Goal: Task Accomplishment & Management: Use online tool/utility

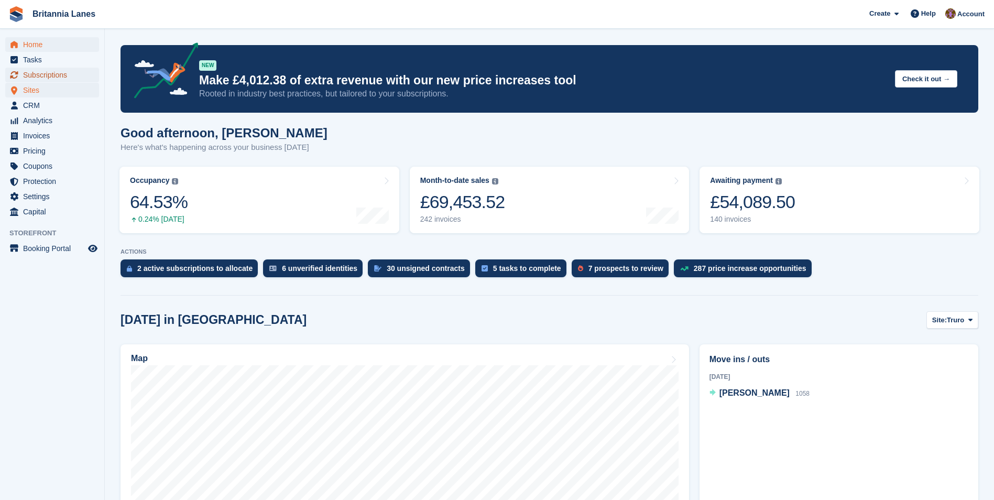
click at [49, 78] on span "Subscriptions" at bounding box center [54, 75] width 63 height 15
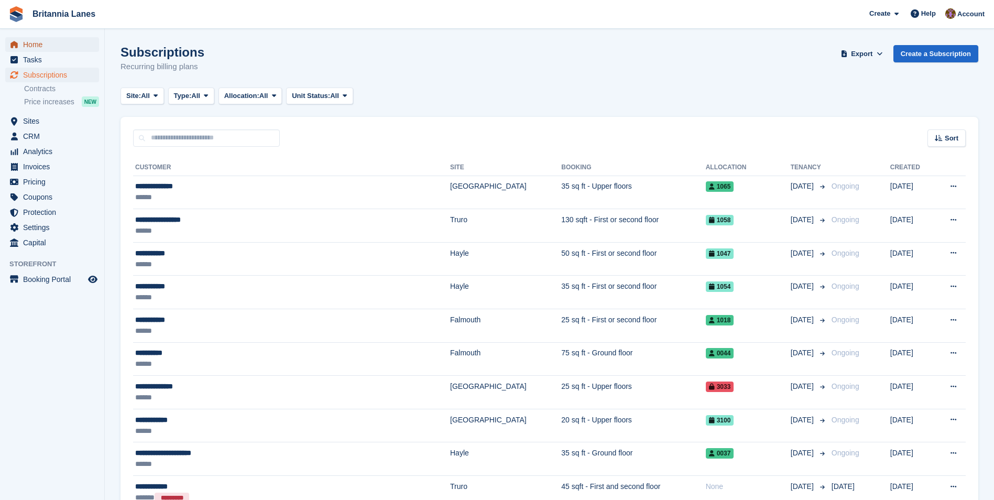
click at [24, 39] on span "Home" at bounding box center [54, 44] width 63 height 15
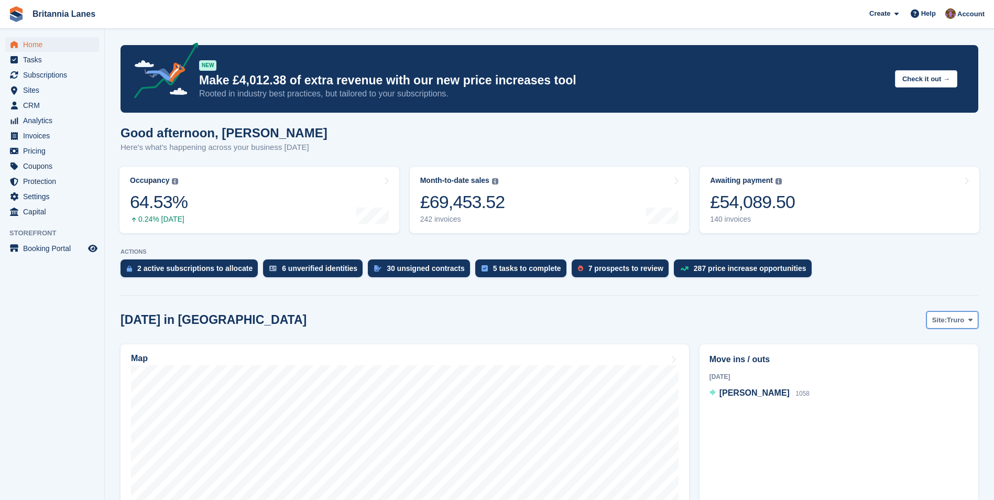
click at [964, 322] on span "Truro" at bounding box center [955, 320] width 17 height 10
click at [912, 380] on link "[GEOGRAPHIC_DATA]" at bounding box center [926, 382] width 94 height 19
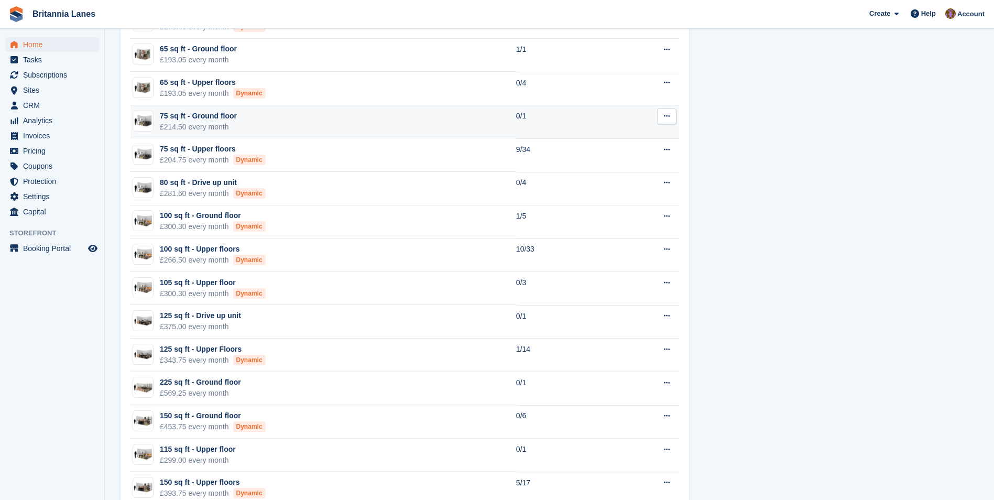
scroll to position [996, 0]
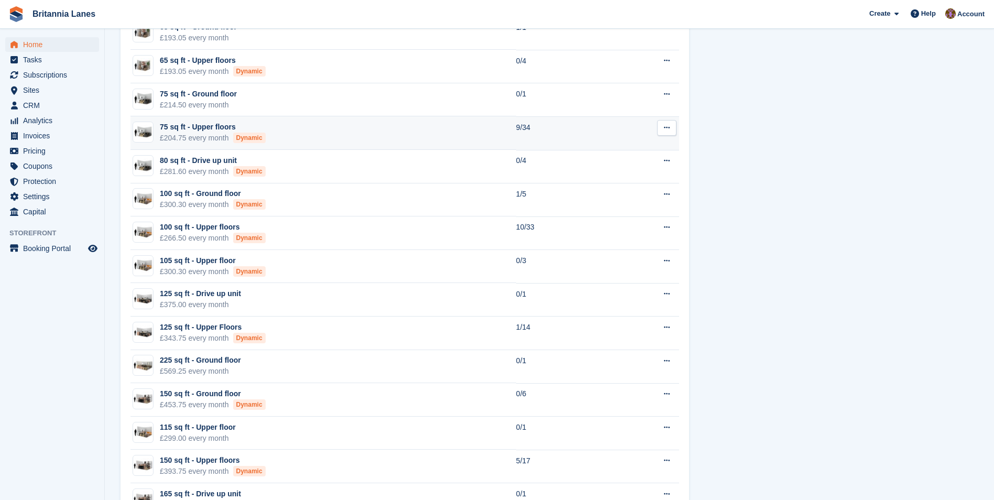
click at [470, 139] on td "75 sq ft - Upper floors £204.75 every month Dynamic" at bounding box center [323, 133] width 386 height 34
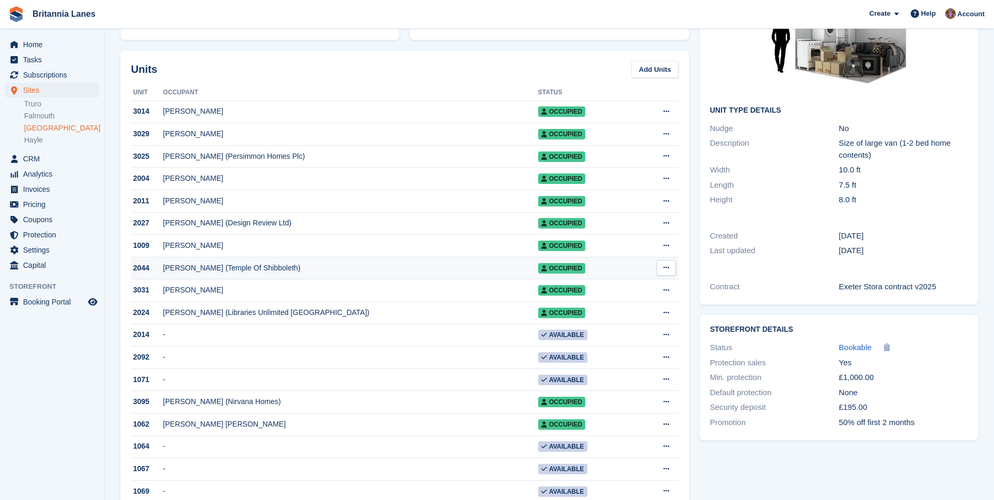
scroll to position [105, 0]
